Goal: Task Accomplishment & Management: Manage account settings

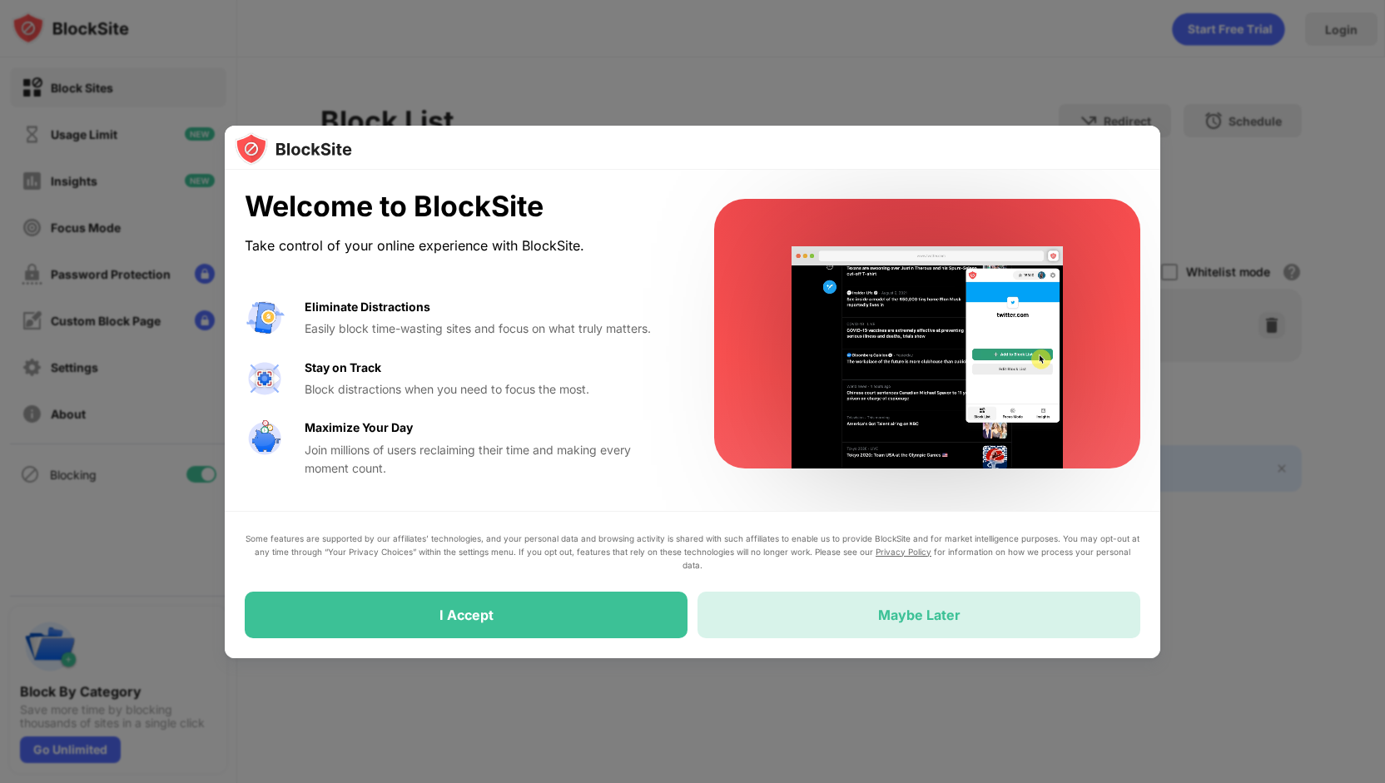
click at [951, 611] on div "Maybe Later" at bounding box center [919, 615] width 82 height 17
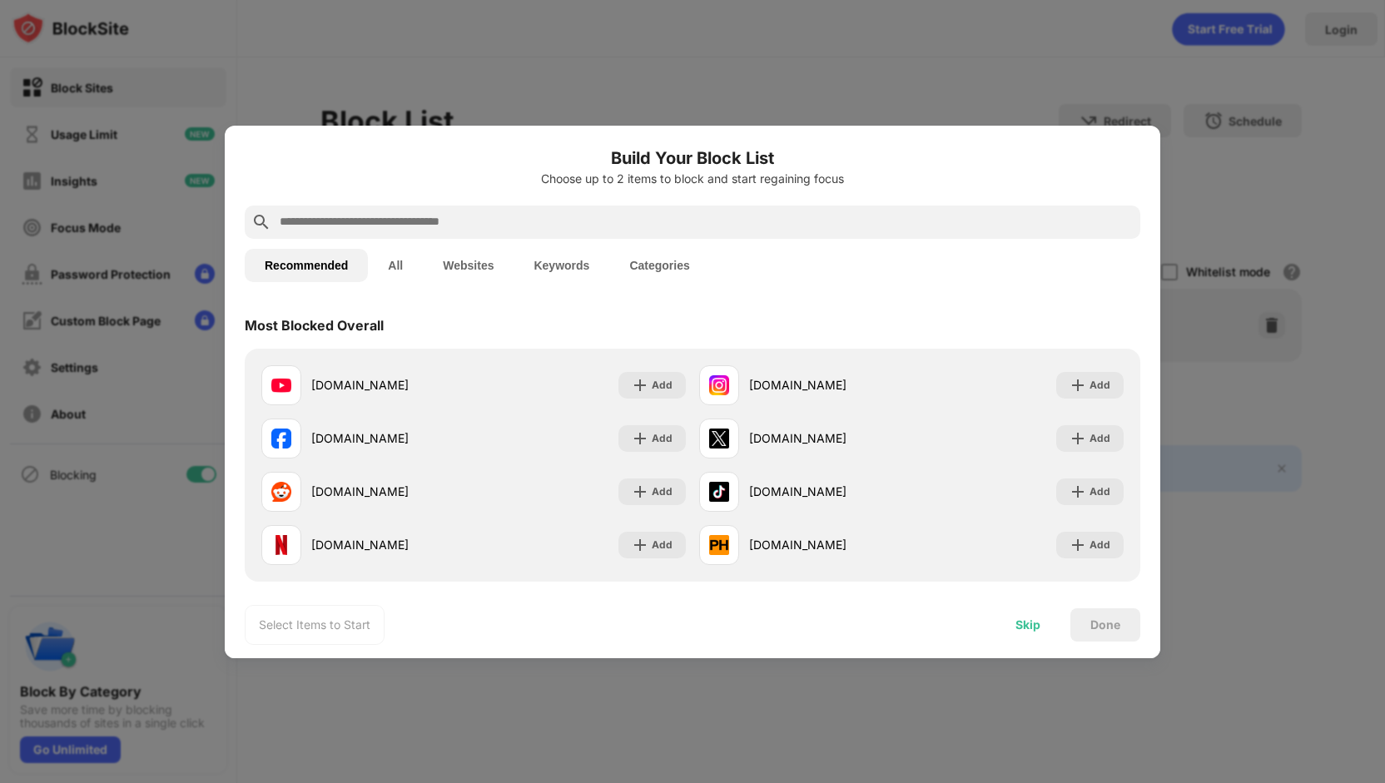
click at [1027, 621] on div "Skip" at bounding box center [1027, 624] width 25 height 13
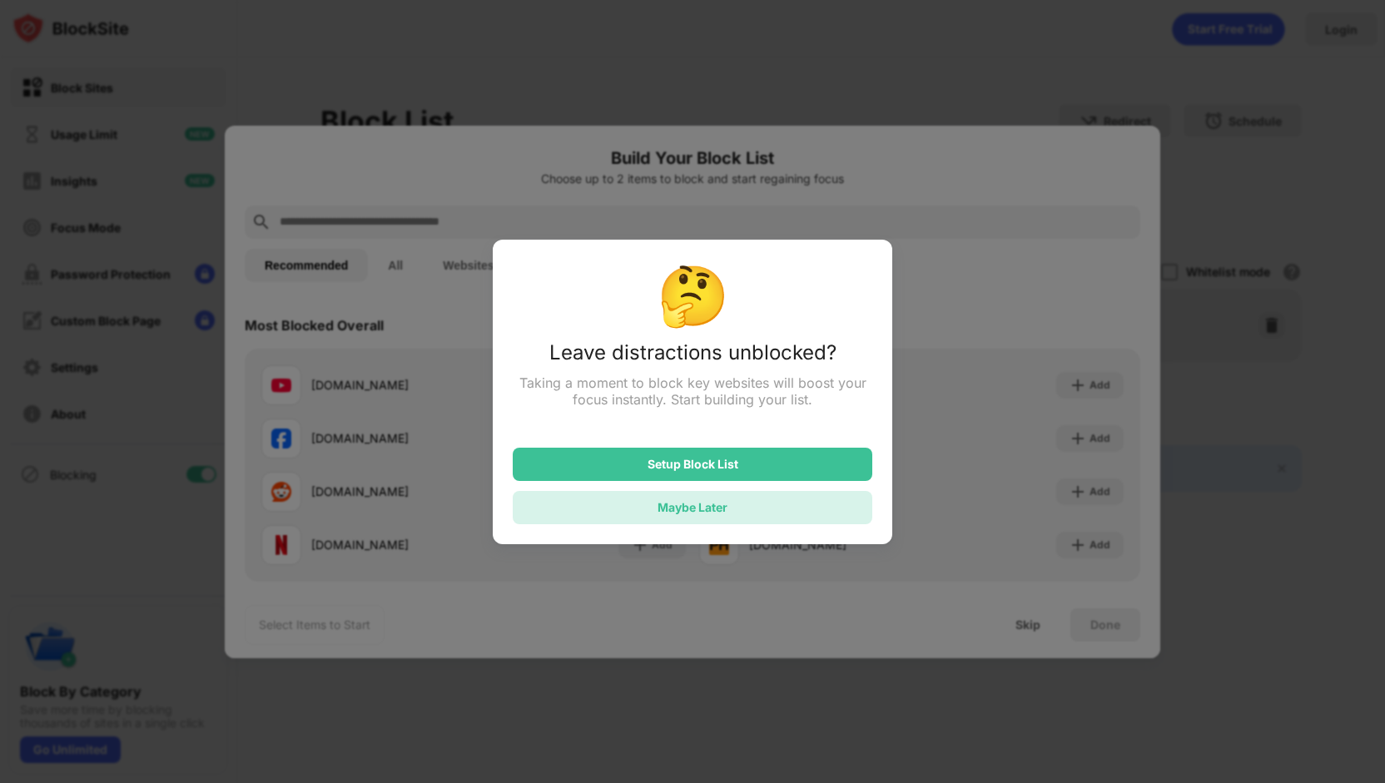
click at [751, 511] on div "Maybe Later" at bounding box center [692, 507] width 359 height 33
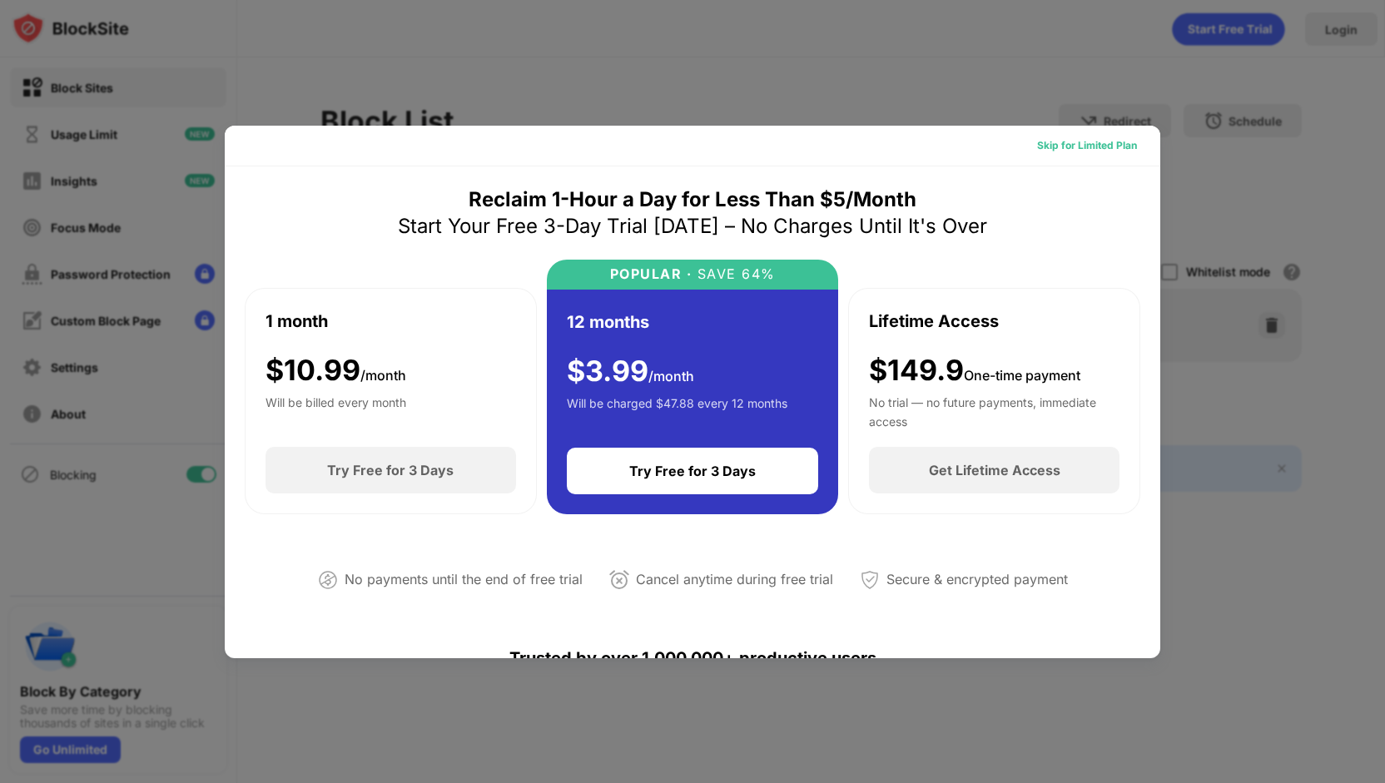
click at [1081, 140] on div "Skip for Limited Plan" at bounding box center [1087, 145] width 100 height 17
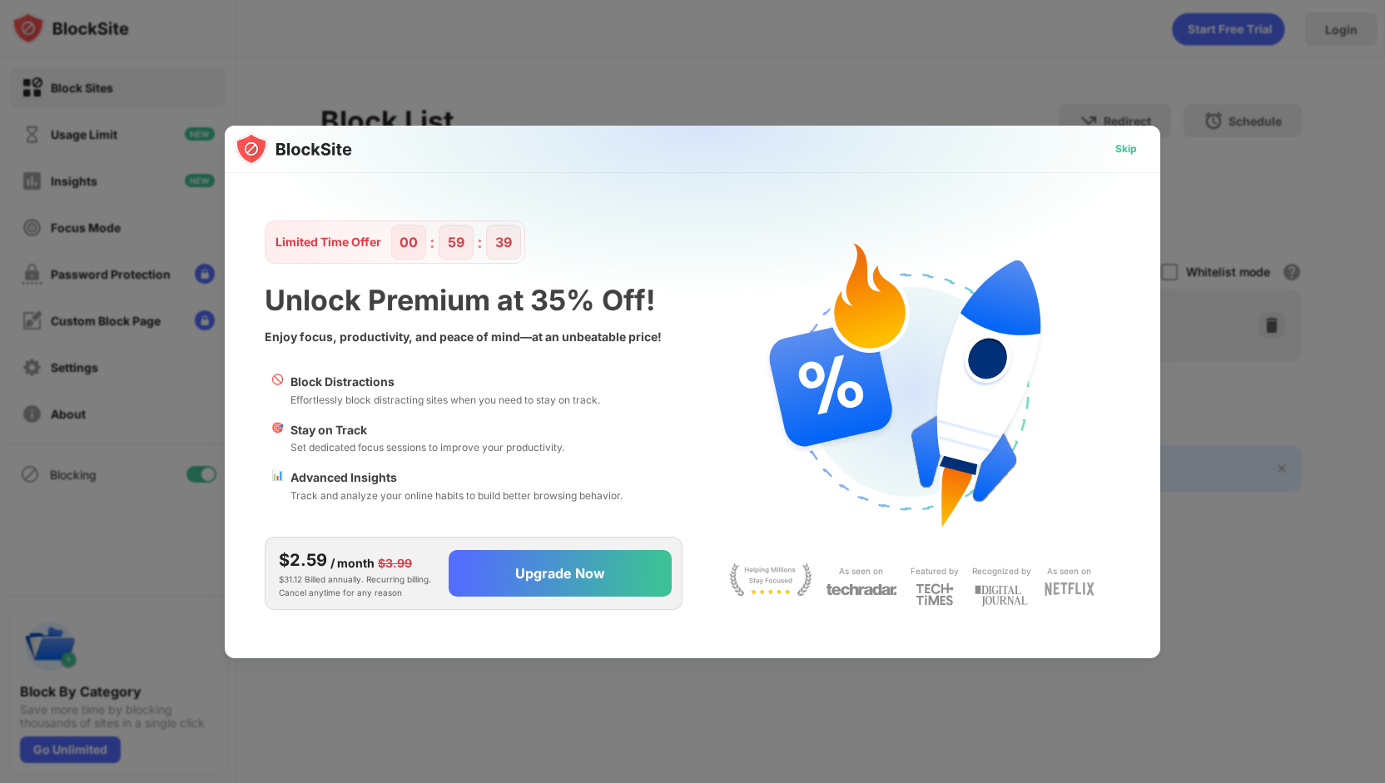
click at [1124, 142] on div "Skip" at bounding box center [1126, 149] width 22 height 17
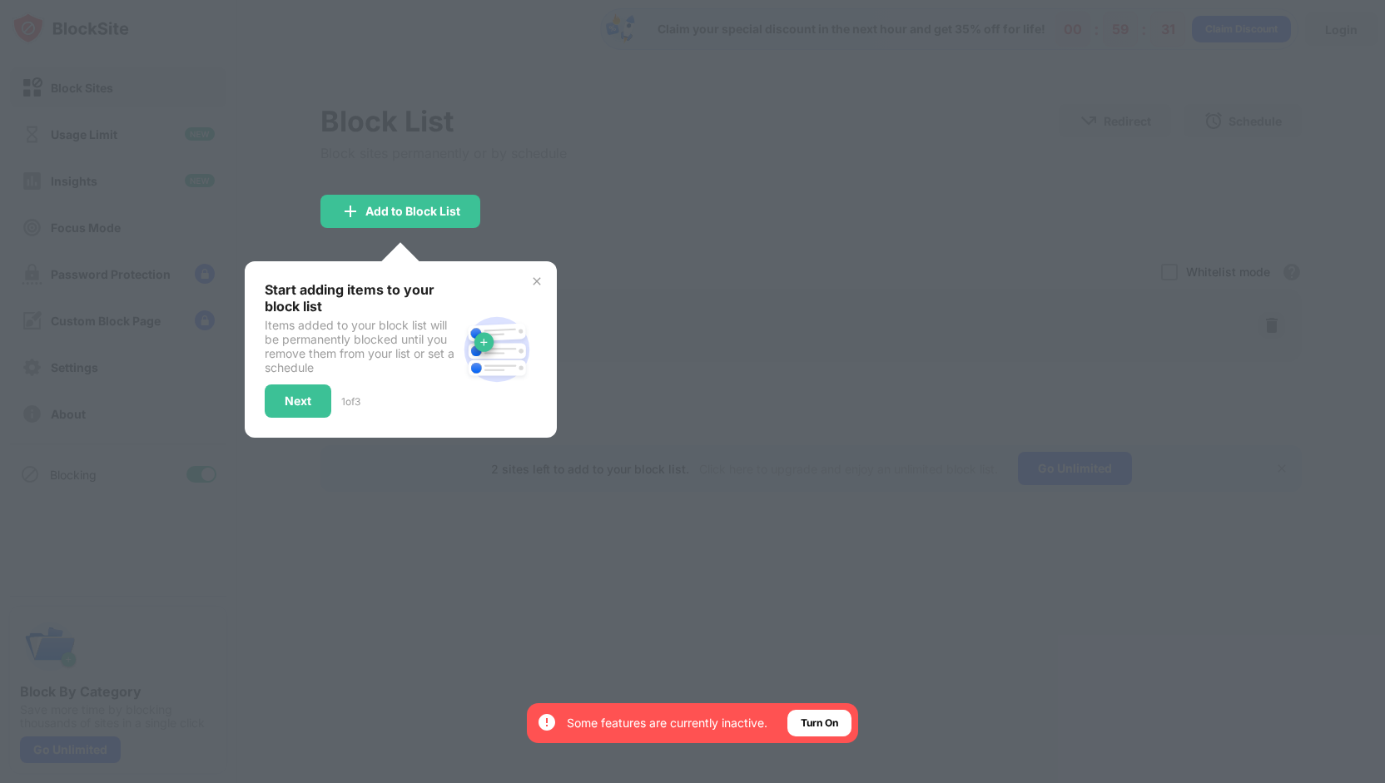
click at [341, 72] on div at bounding box center [692, 391] width 1385 height 783
click at [265, 55] on div at bounding box center [692, 391] width 1385 height 783
